Goal: Task Accomplishment & Management: Use online tool/utility

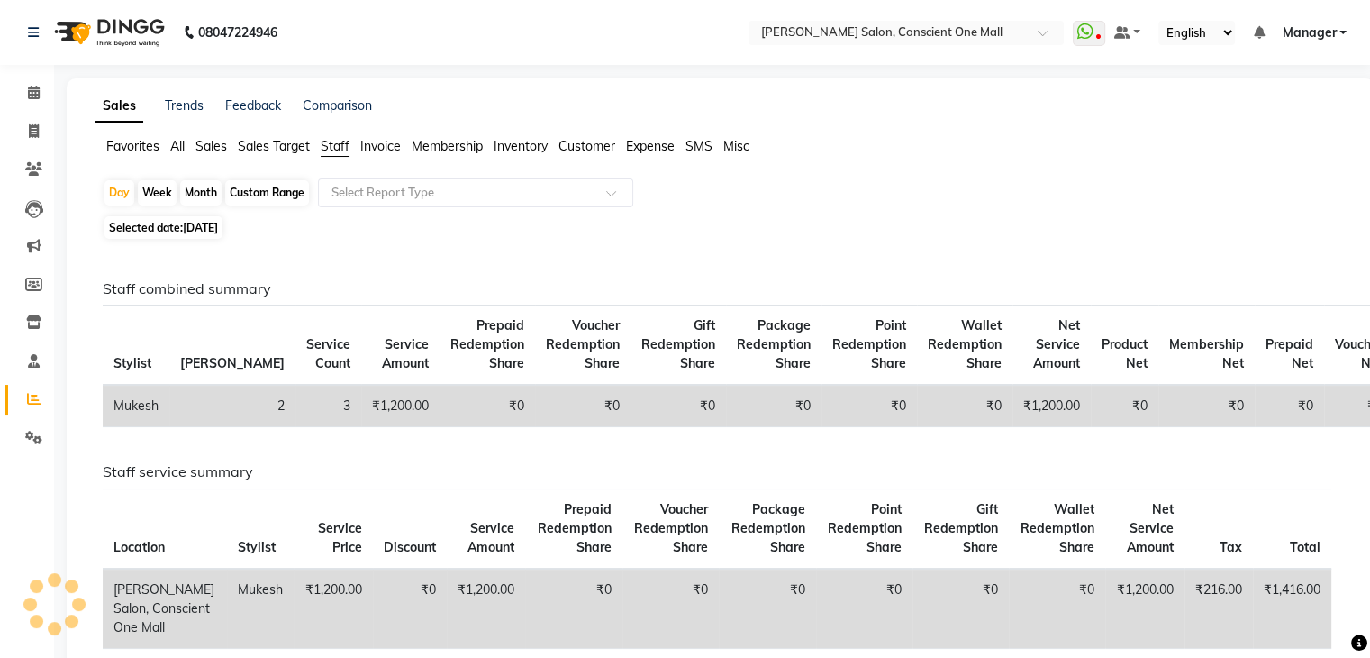
click at [172, 221] on span "Selected date: [DATE]" at bounding box center [163, 227] width 118 height 23
select select "9"
select select "2025"
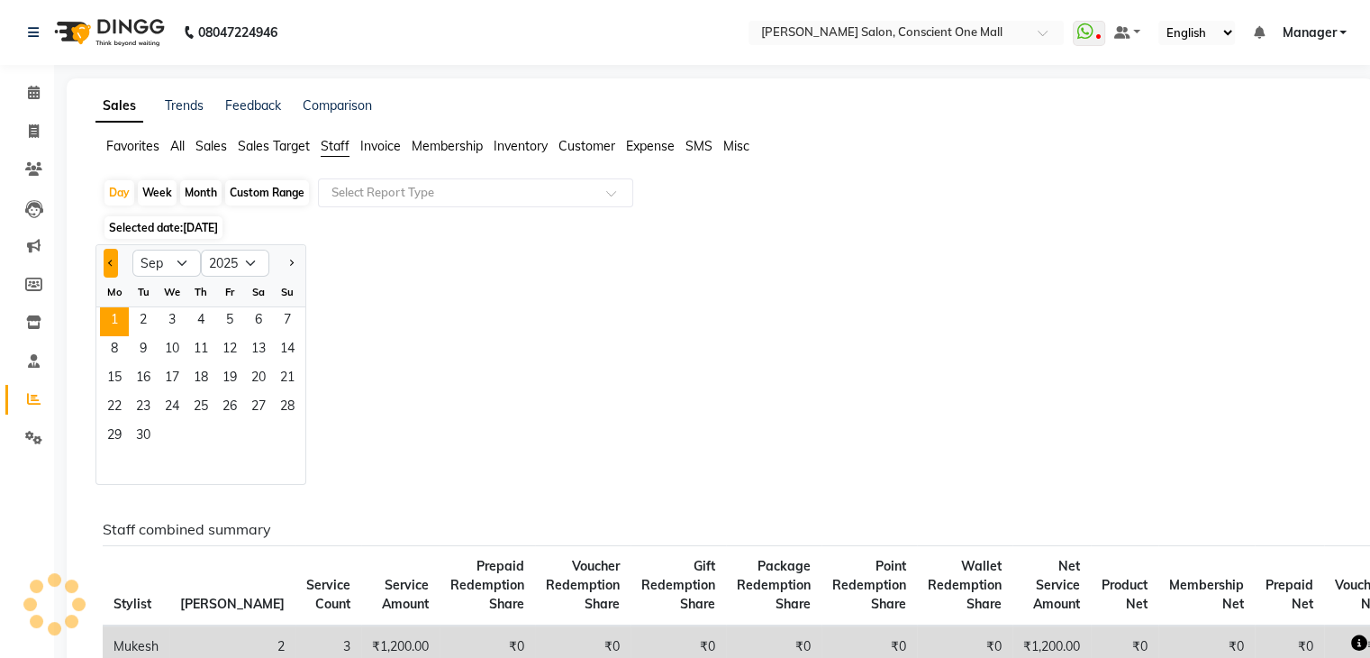
click at [113, 261] on button "Previous month" at bounding box center [111, 263] width 14 height 29
select select "8"
click at [228, 323] on span "1" at bounding box center [229, 321] width 29 height 29
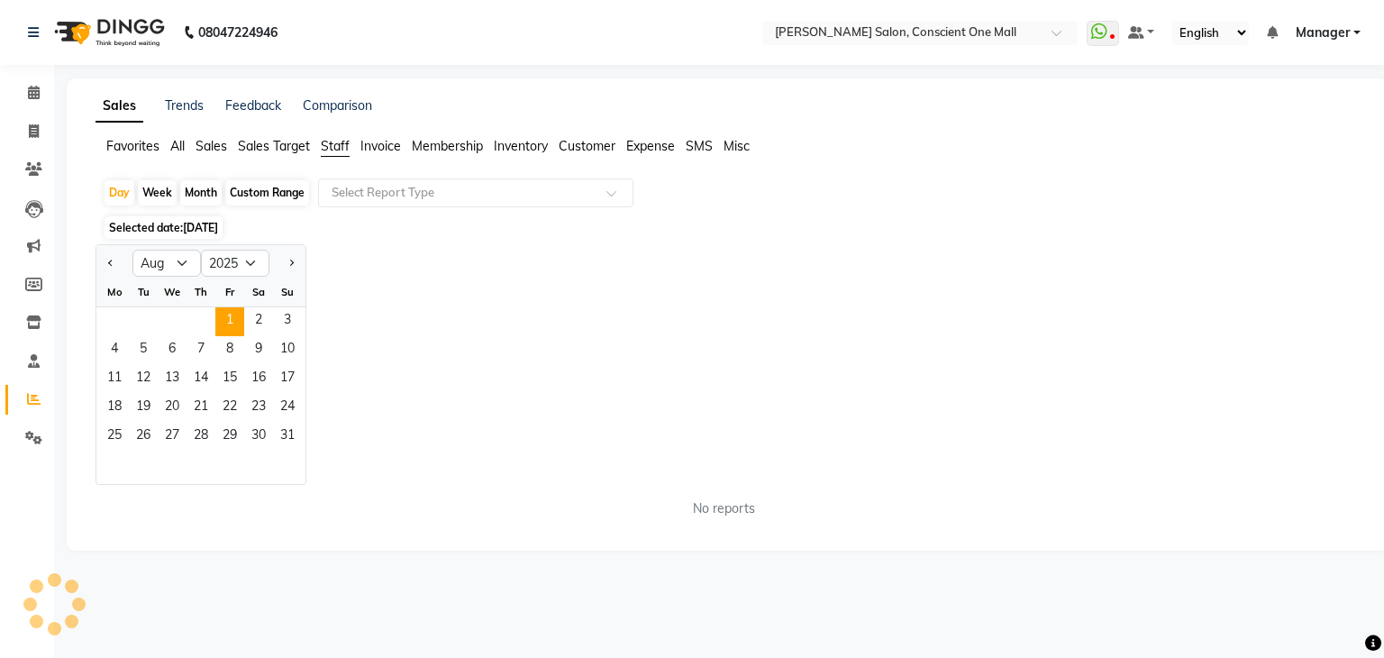
click at [204, 193] on div "Month" at bounding box center [200, 192] width 41 height 25
select select "8"
select select "2025"
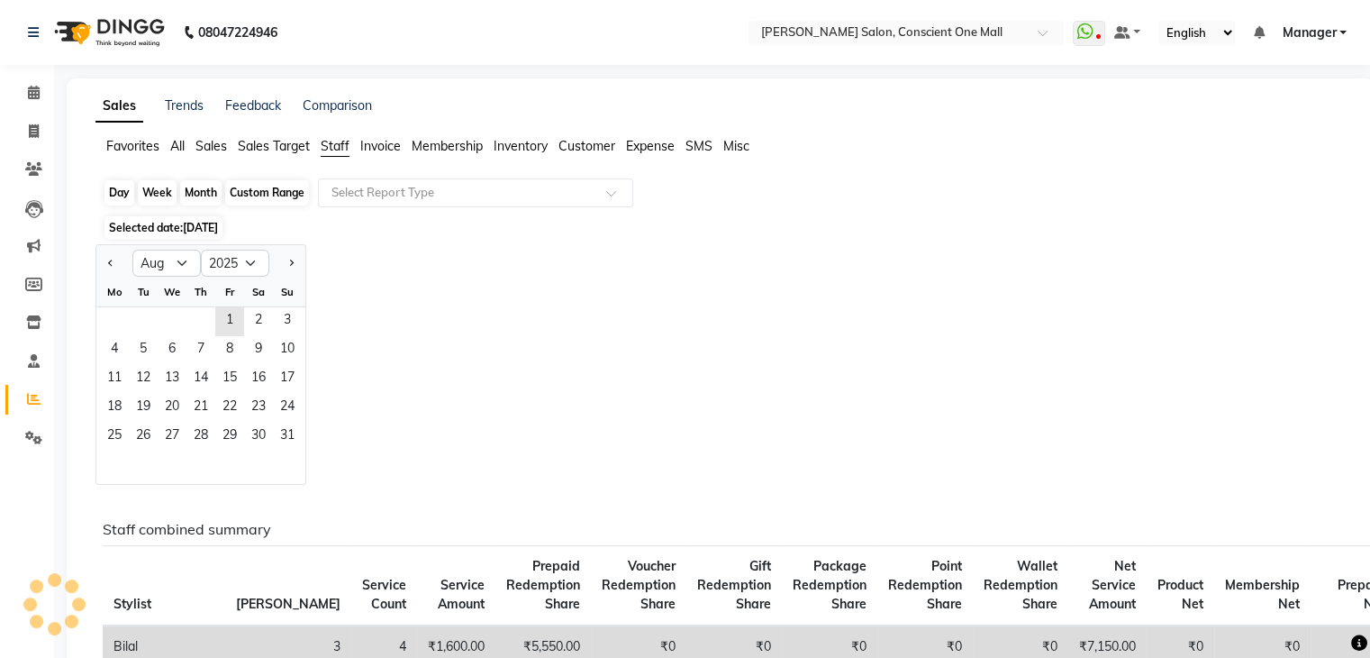
click at [204, 193] on div "Month" at bounding box center [200, 192] width 41 height 25
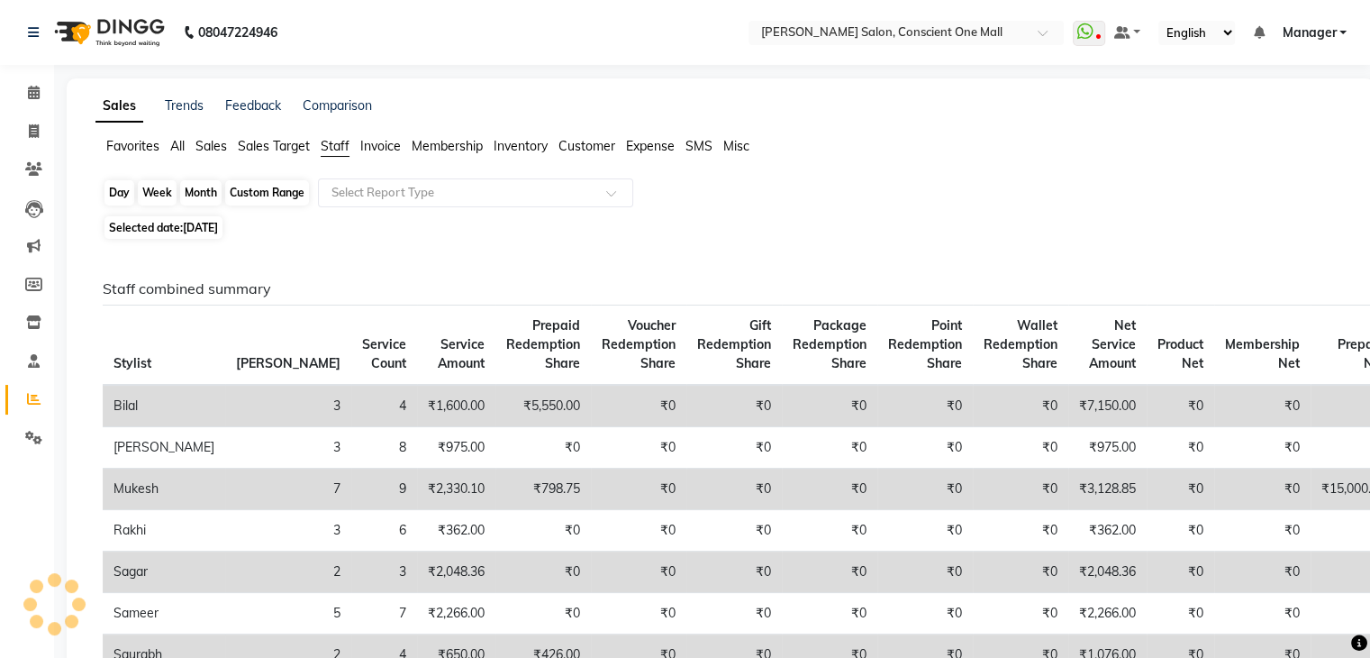
click at [204, 193] on div "Month" at bounding box center [200, 192] width 41 height 25
select select "8"
select select "2025"
click at [202, 221] on span "[DATE]" at bounding box center [200, 228] width 35 height 14
select select "8"
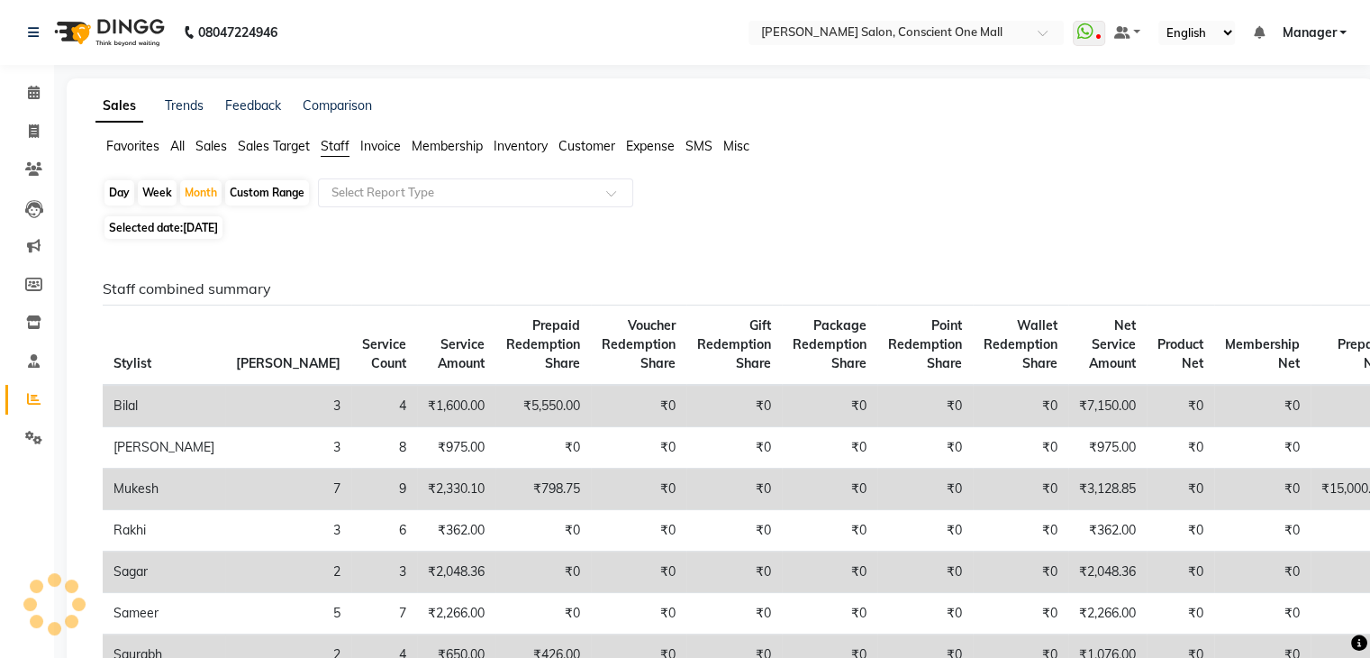
select select "2025"
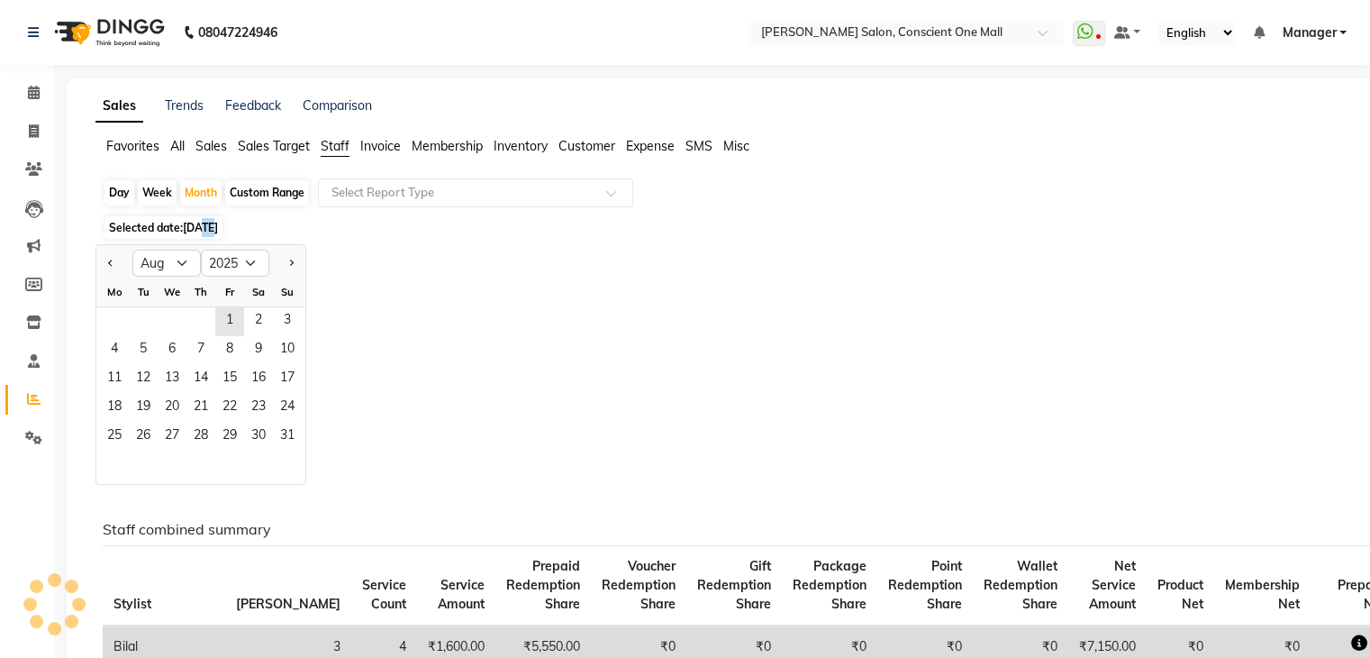
click at [202, 221] on span "[DATE]" at bounding box center [200, 228] width 35 height 14
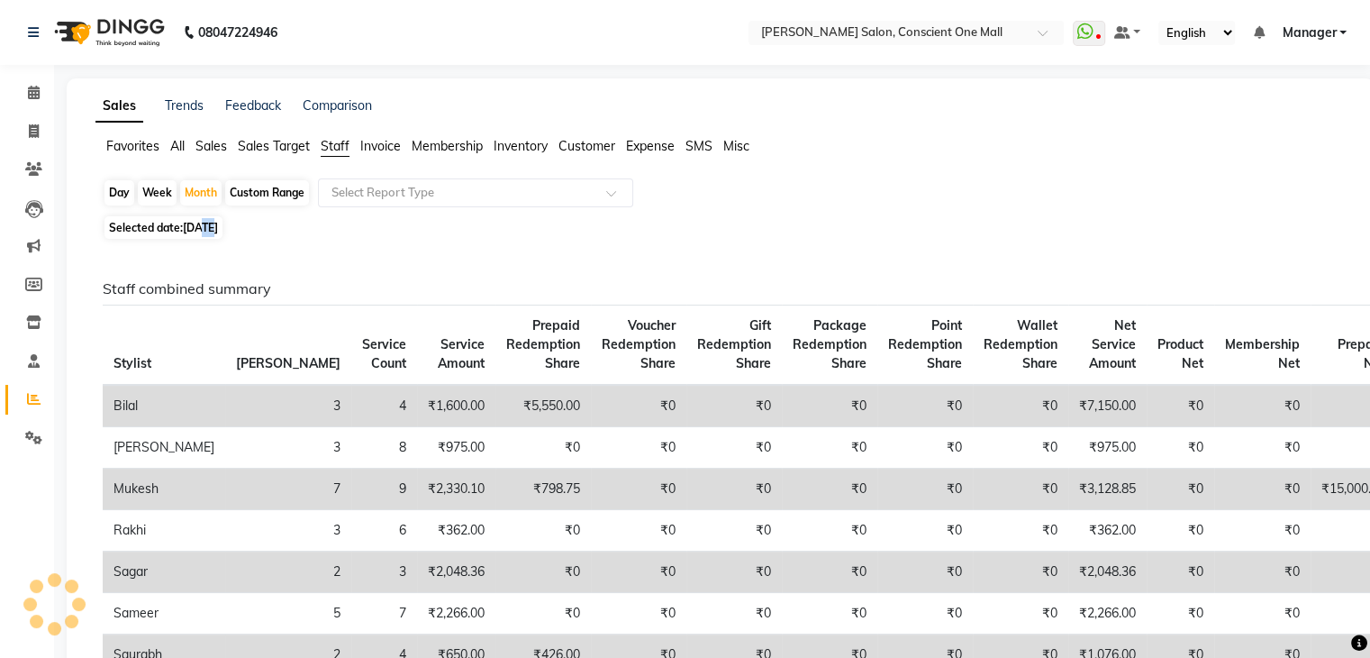
click at [202, 221] on span "[DATE]" at bounding box center [200, 228] width 35 height 14
select select "8"
select select "2025"
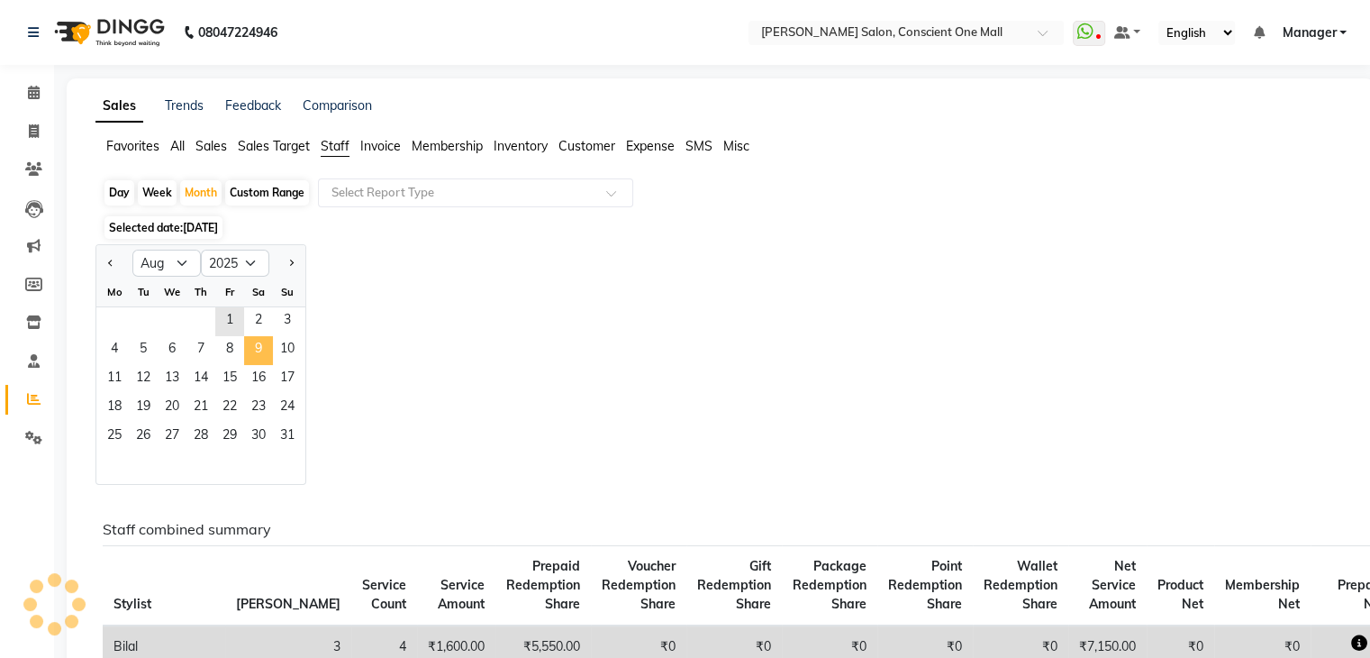
click at [262, 340] on span "9" at bounding box center [258, 350] width 29 height 29
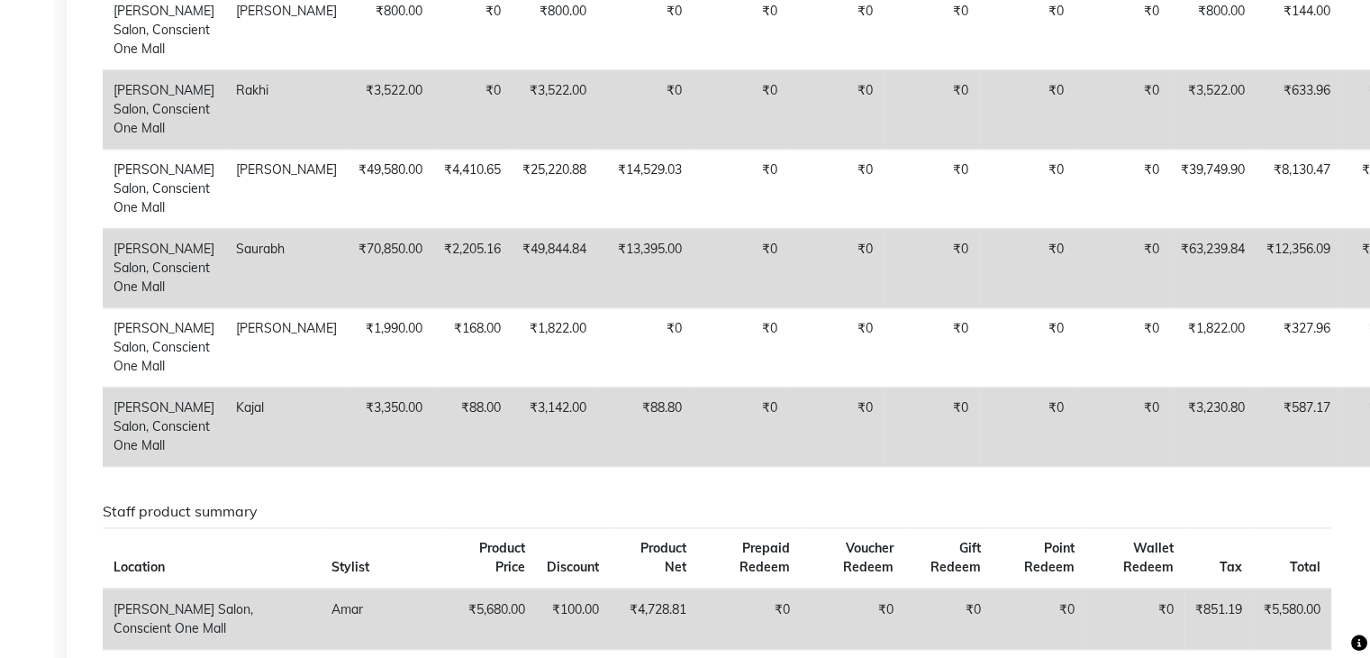
scroll to position [2337, 0]
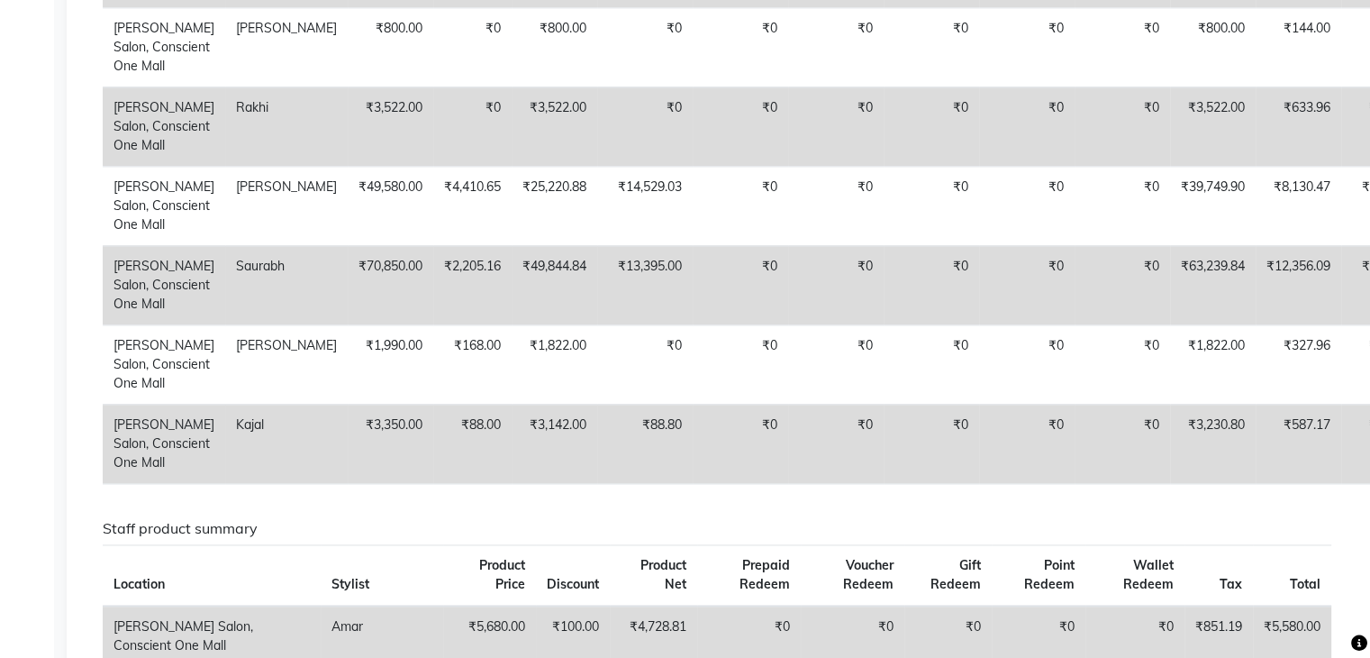
select select "service"
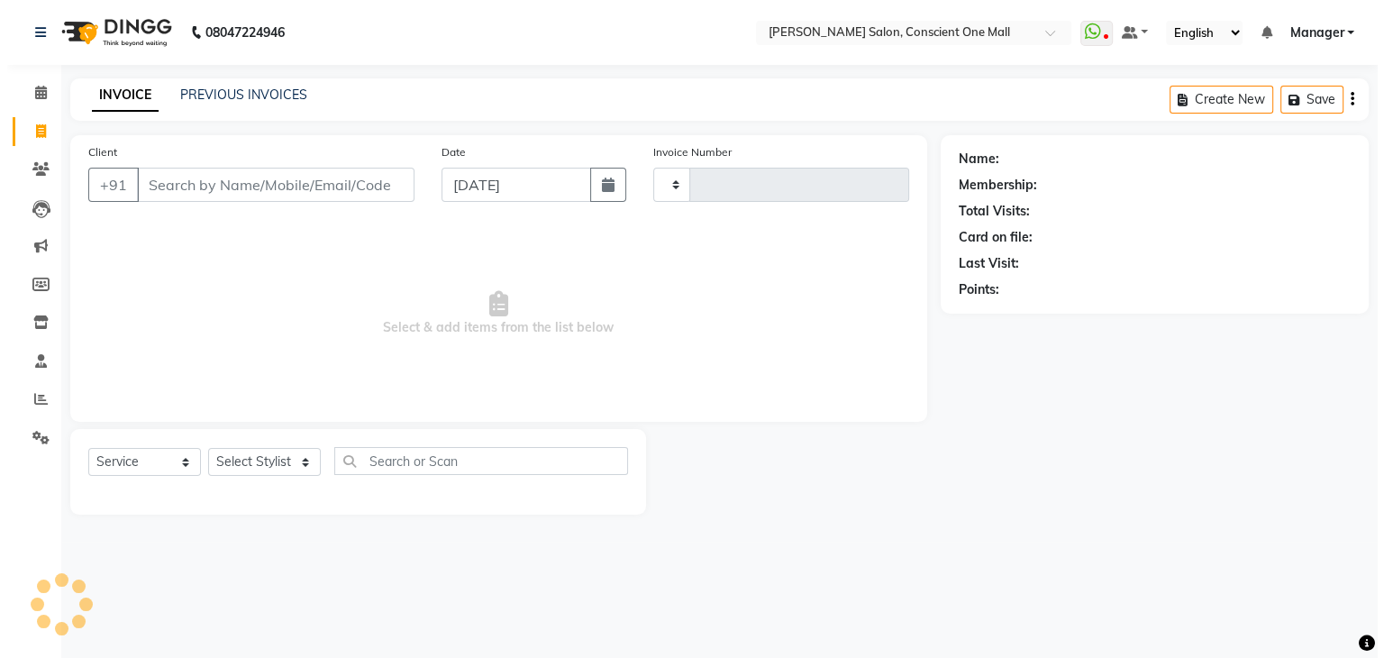
scroll to position [0, 0]
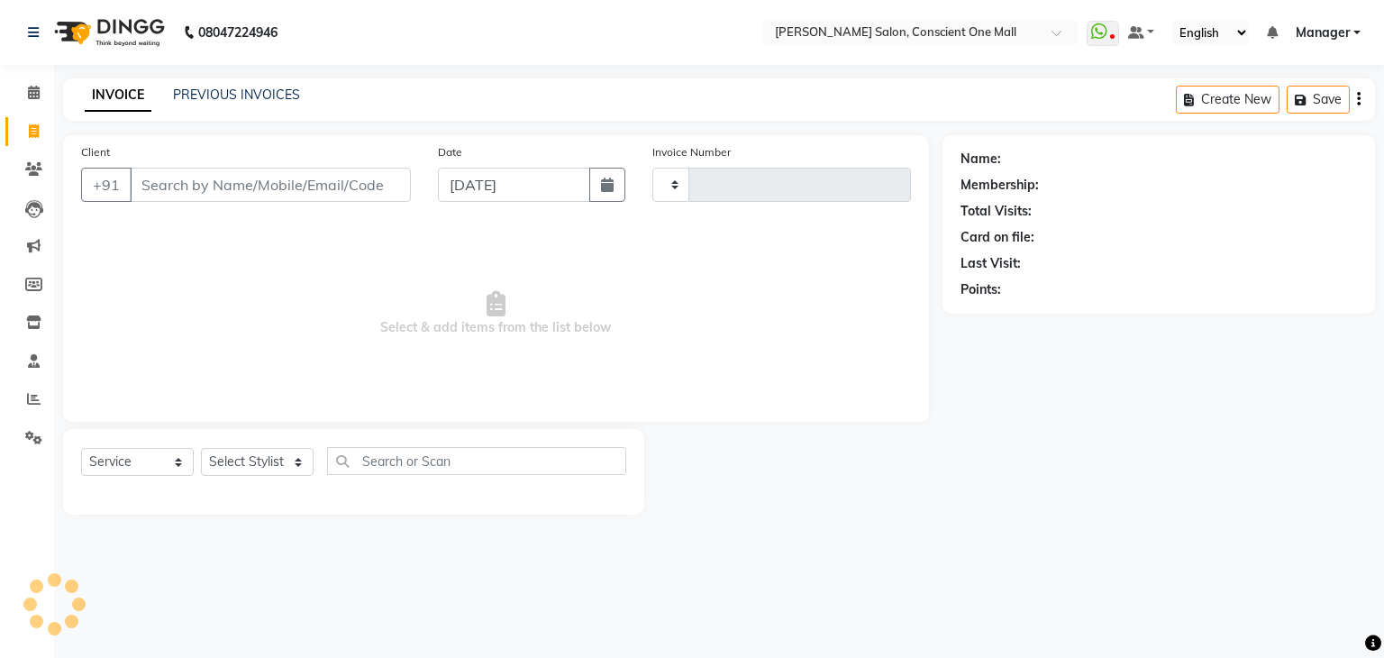
type input "2141"
select select "7575"
